Goal: Information Seeking & Learning: Learn about a topic

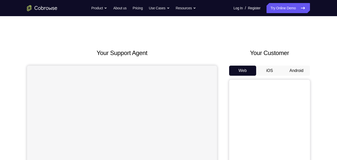
click at [298, 66] on button "Android" at bounding box center [296, 71] width 27 height 10
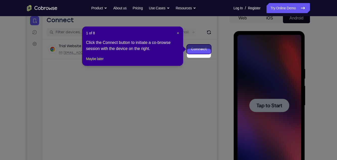
scroll to position [48, 0]
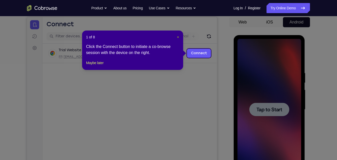
click at [177, 37] on span "×" at bounding box center [178, 37] width 2 height 4
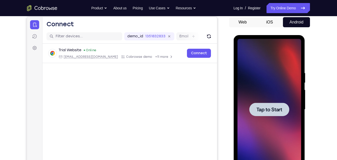
click at [259, 76] on div at bounding box center [269, 109] width 64 height 141
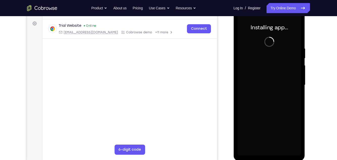
scroll to position [74, 0]
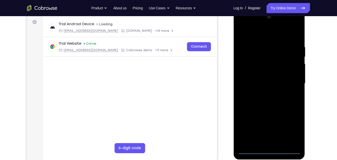
click at [268, 148] on div at bounding box center [269, 83] width 64 height 141
click at [270, 150] on div at bounding box center [269, 83] width 64 height 141
click at [290, 130] on div at bounding box center [269, 83] width 64 height 141
click at [268, 35] on div at bounding box center [269, 83] width 64 height 141
click at [289, 81] on div at bounding box center [269, 83] width 64 height 141
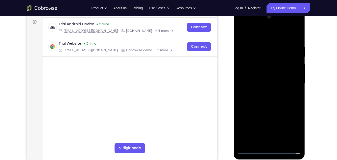
click at [263, 94] on div at bounding box center [269, 83] width 64 height 141
click at [272, 80] on div at bounding box center [269, 83] width 64 height 141
click at [273, 74] on div at bounding box center [269, 83] width 64 height 141
click at [277, 83] on div at bounding box center [269, 83] width 64 height 141
click at [272, 101] on div at bounding box center [269, 83] width 64 height 141
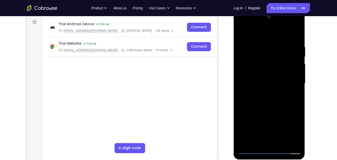
click at [282, 105] on div at bounding box center [269, 83] width 64 height 141
click at [280, 144] on div at bounding box center [269, 83] width 64 height 141
click at [274, 100] on div at bounding box center [269, 83] width 64 height 141
click at [276, 92] on div at bounding box center [269, 83] width 64 height 141
click at [279, 82] on div at bounding box center [269, 83] width 64 height 141
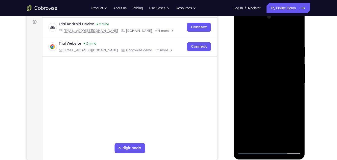
click at [253, 128] on div at bounding box center [269, 83] width 64 height 141
click at [261, 130] on div at bounding box center [269, 83] width 64 height 141
click at [293, 97] on div at bounding box center [269, 83] width 64 height 141
click at [251, 150] on div at bounding box center [269, 83] width 64 height 141
click at [251, 152] on div at bounding box center [269, 83] width 64 height 141
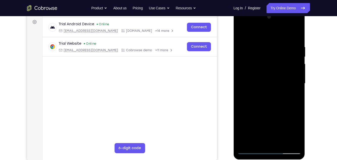
click at [282, 78] on div at bounding box center [269, 83] width 64 height 141
click at [292, 96] on div at bounding box center [269, 83] width 64 height 141
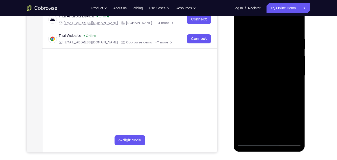
scroll to position [85, 0]
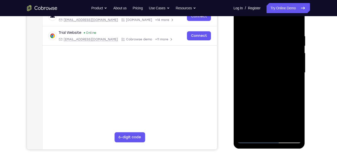
click at [249, 139] on div at bounding box center [269, 72] width 64 height 141
click at [251, 139] on div at bounding box center [269, 72] width 64 height 141
click at [249, 141] on div at bounding box center [269, 72] width 64 height 141
click at [297, 125] on div at bounding box center [269, 72] width 64 height 141
click at [280, 132] on div at bounding box center [269, 72] width 64 height 141
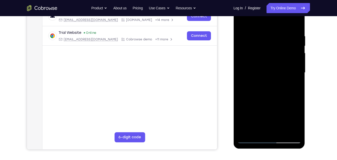
click at [278, 58] on div at bounding box center [269, 72] width 64 height 141
click at [267, 120] on div at bounding box center [269, 72] width 64 height 141
click at [261, 119] on div at bounding box center [269, 72] width 64 height 141
click at [253, 114] on div at bounding box center [269, 72] width 64 height 141
click at [273, 71] on div at bounding box center [269, 72] width 64 height 141
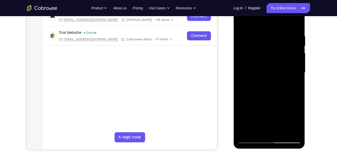
click at [249, 138] on div at bounding box center [269, 72] width 64 height 141
click at [250, 138] on div at bounding box center [269, 72] width 64 height 141
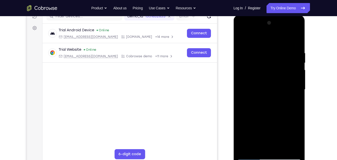
scroll to position [0, 0]
